Goal: Task Accomplishment & Management: Manage account settings

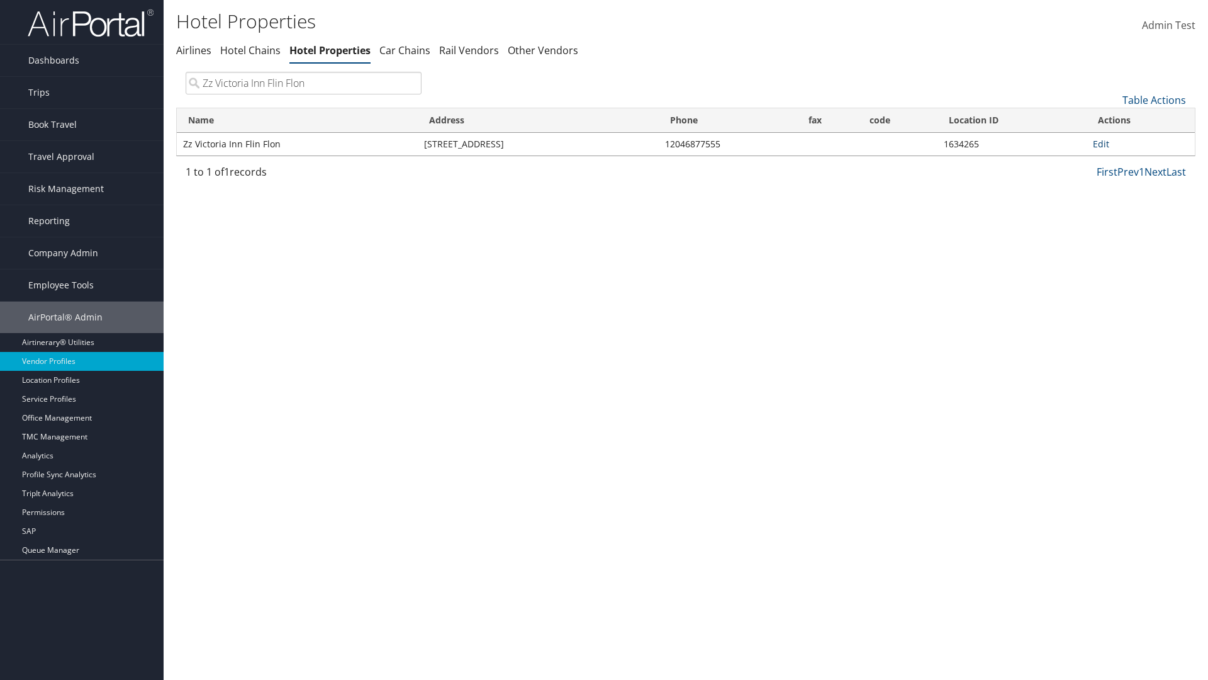
type input "Zz Victoria Inn Flin Flon"
click at [1101, 143] on link "Edit" at bounding box center [1101, 144] width 16 height 12
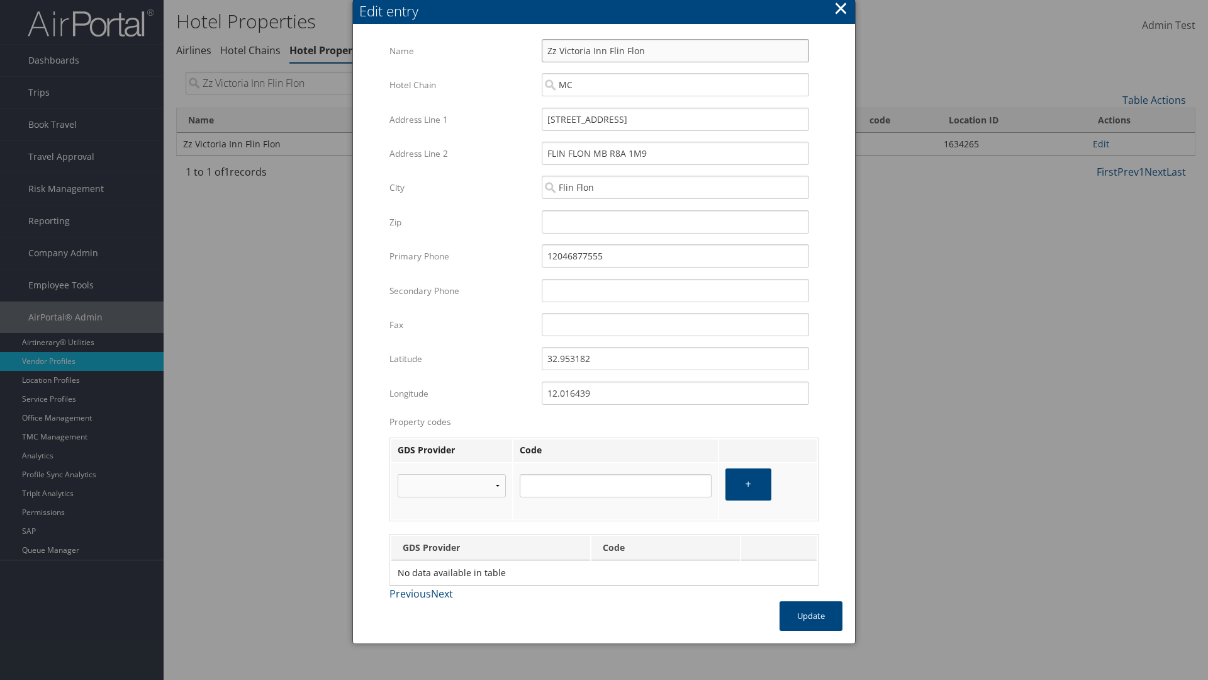
click at [675, 50] on input "Zz Victoria Inn Flin Flon" at bounding box center [675, 50] width 267 height 23
type input "Zz Victoria Inn Flin Flon"
click at [675, 119] on input "[STREET_ADDRESS]" at bounding box center [675, 119] width 267 height 23
type input "[STREET_ADDRESS]"
click at [675, 358] on input "32.953182" at bounding box center [675, 358] width 267 height 23
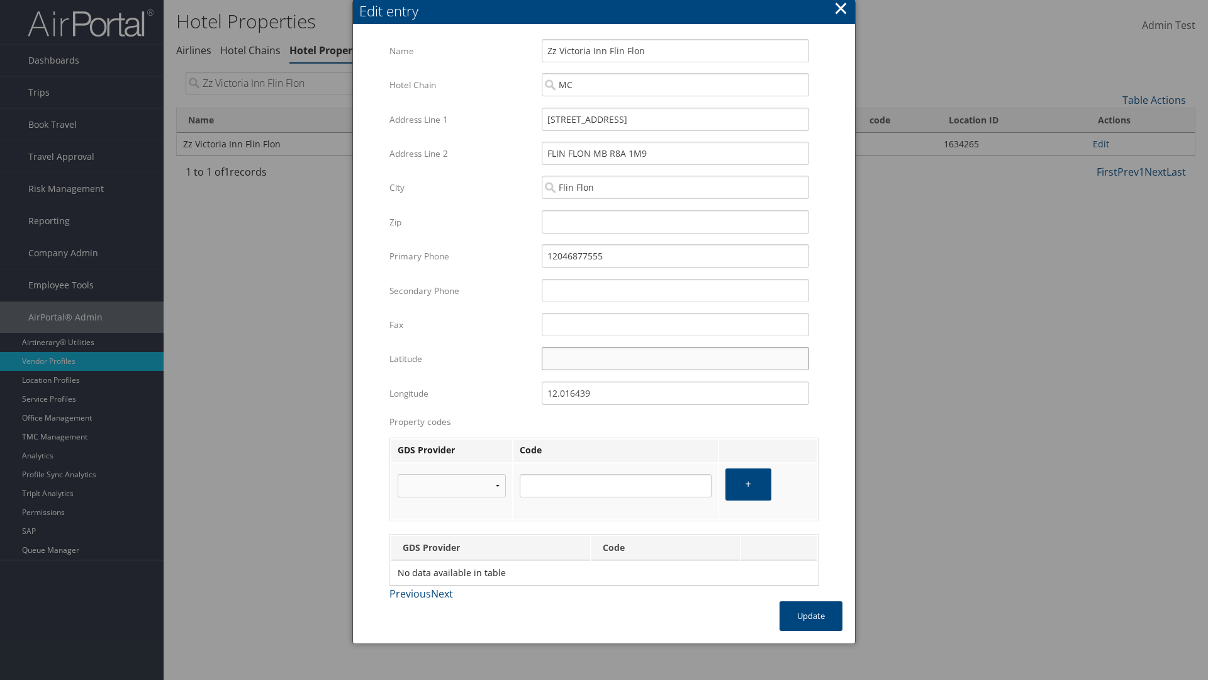
type input "32.953182"
click at [675, 393] on input "12.016439" at bounding box center [675, 392] width 267 height 23
type input "12.016439"
click at [811, 615] on button "Update" at bounding box center [811, 616] width 63 height 30
